Goal: Navigation & Orientation: Find specific page/section

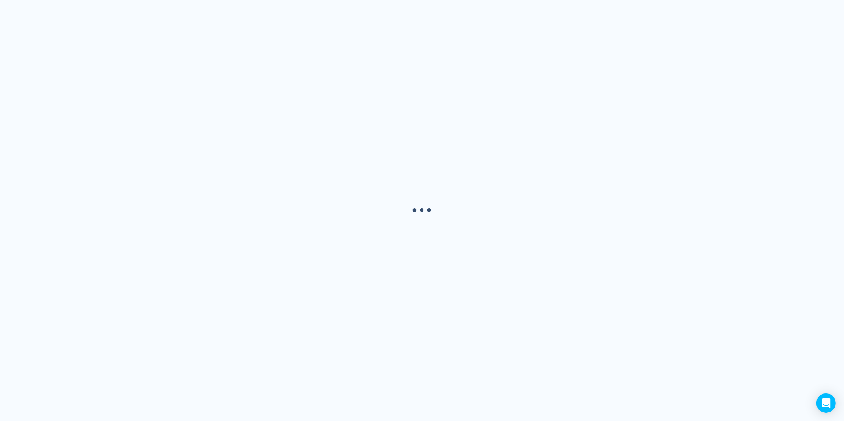
select select "USER"
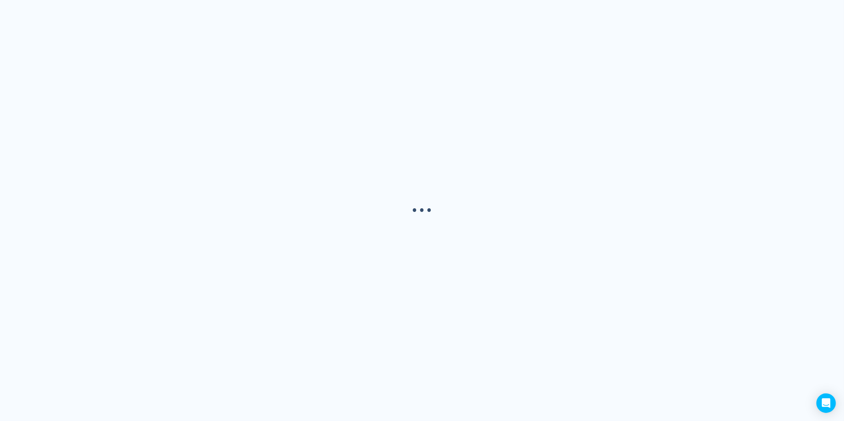
select select "USER"
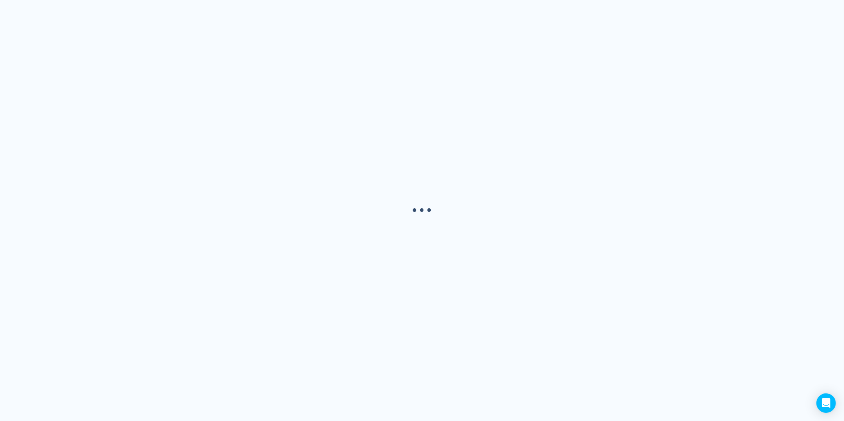
select select "USER"
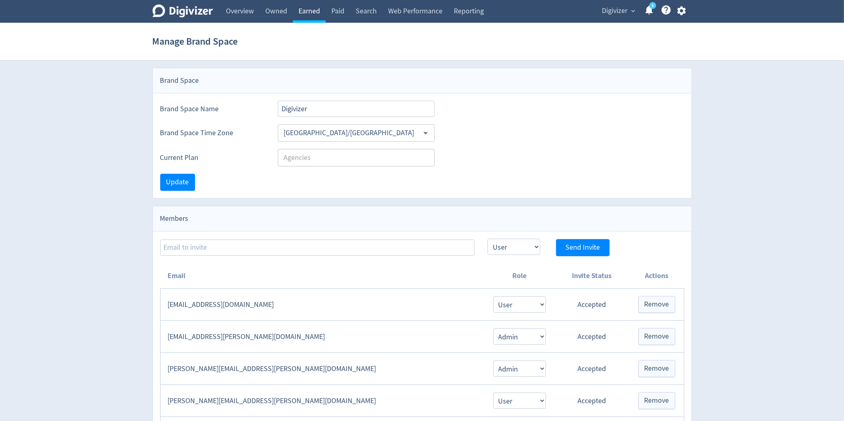
click at [319, 12] on link "Earned" at bounding box center [309, 11] width 33 height 23
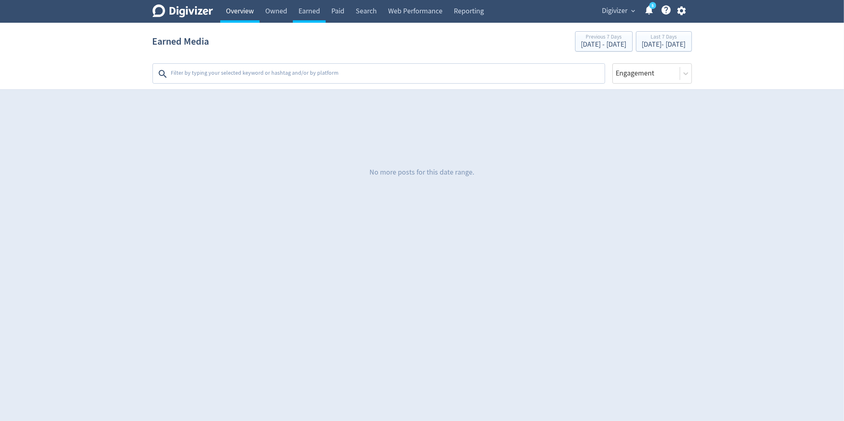
click at [242, 19] on link "Overview" at bounding box center [239, 11] width 39 height 23
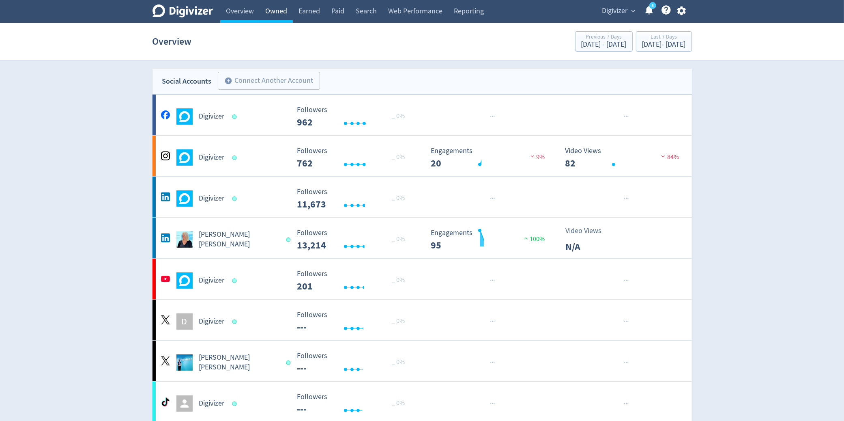
click at [277, 15] on link "Owned" at bounding box center [276, 11] width 33 height 23
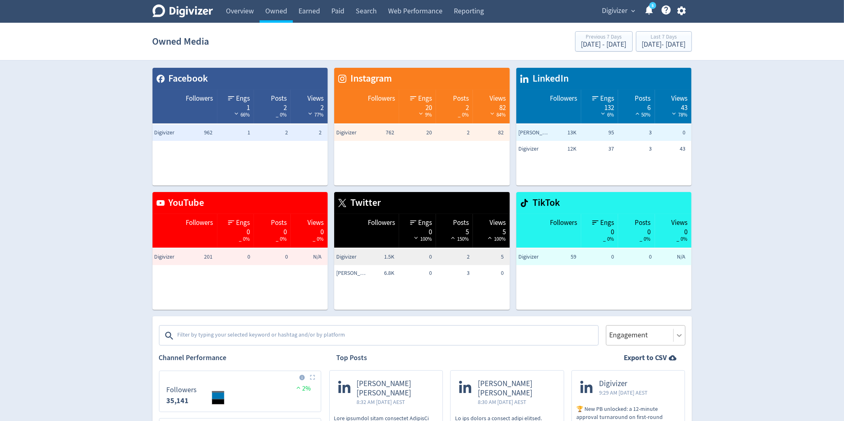
click at [676, 338] on div "Engagement" at bounding box center [646, 335] width 80 height 20
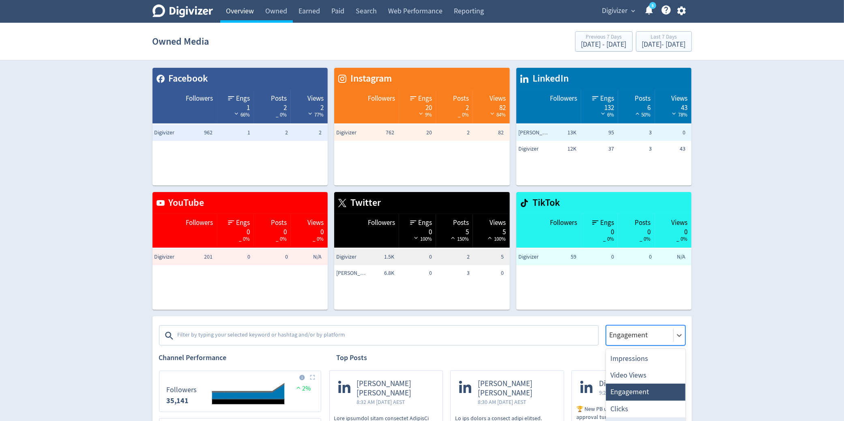
click at [236, 16] on link "Overview" at bounding box center [239, 11] width 39 height 23
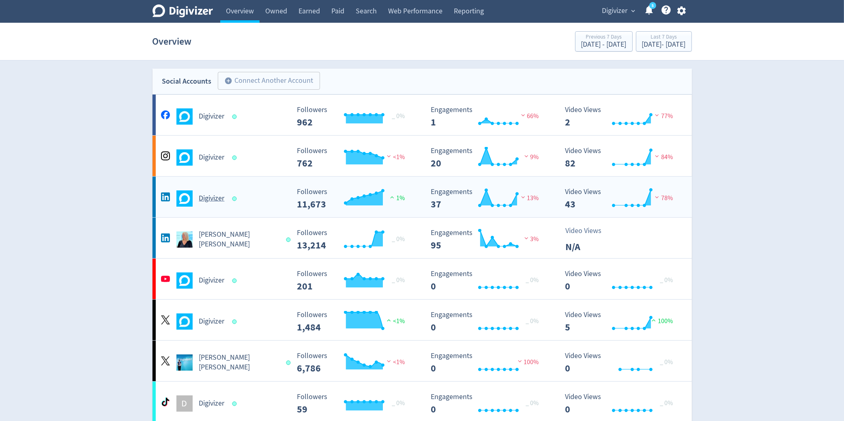
click at [217, 196] on h5 "Digivizer" at bounding box center [212, 199] width 26 height 10
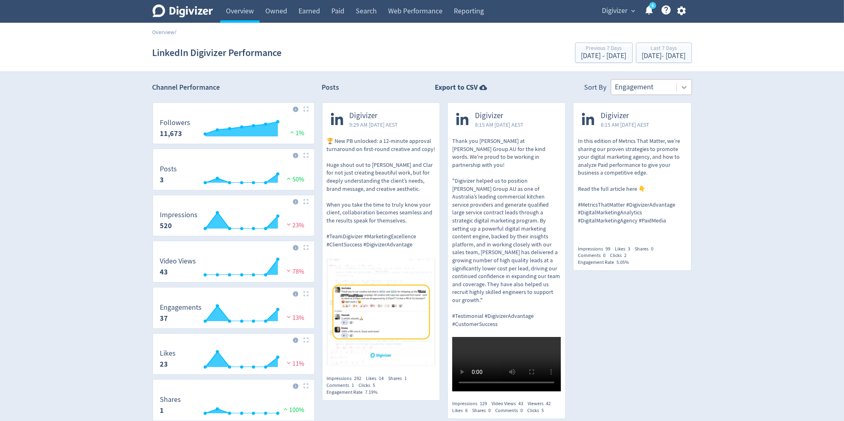
click at [688, 86] on div at bounding box center [684, 87] width 15 height 15
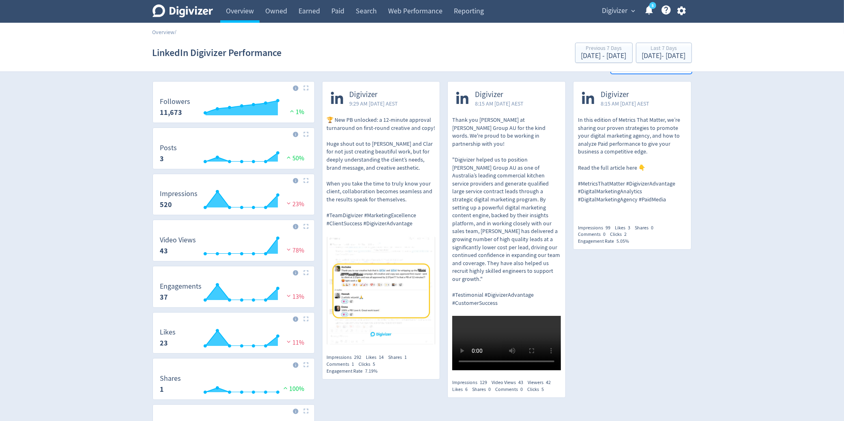
scroll to position [23, 0]
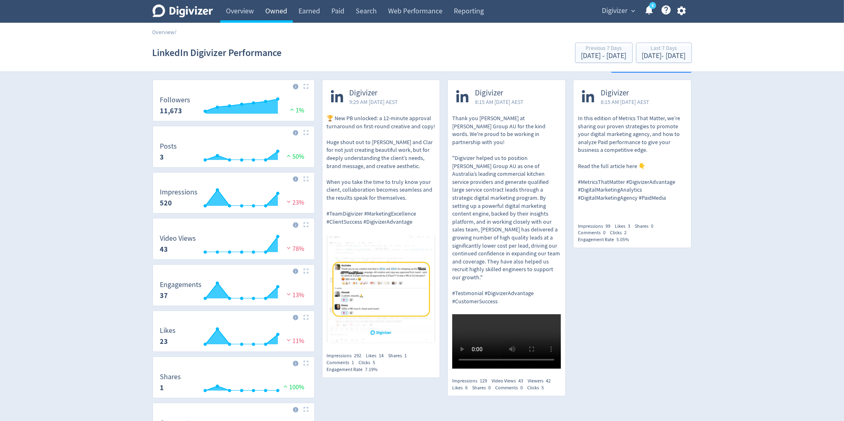
click at [283, 11] on link "Owned" at bounding box center [276, 11] width 33 height 23
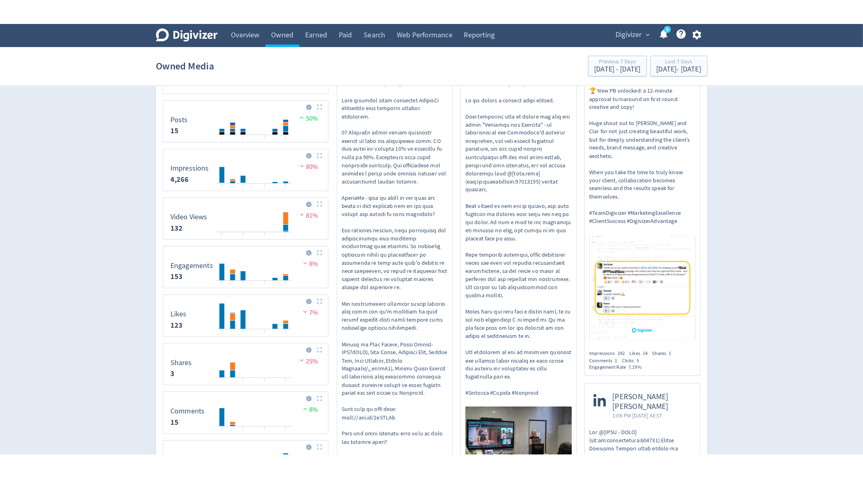
scroll to position [403, 0]
